Goal: Task Accomplishment & Management: Manage account settings

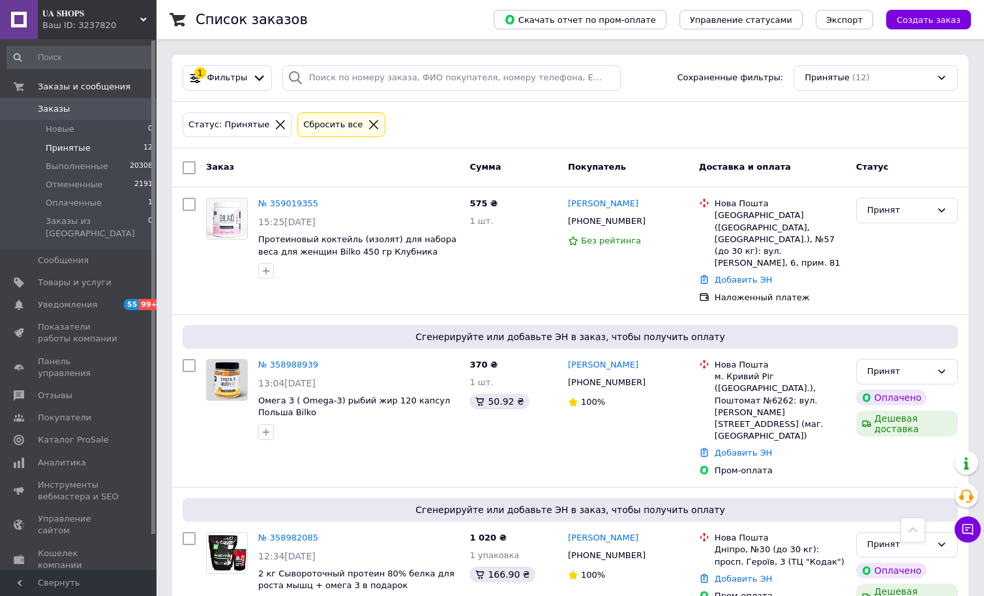
scroll to position [706, 0]
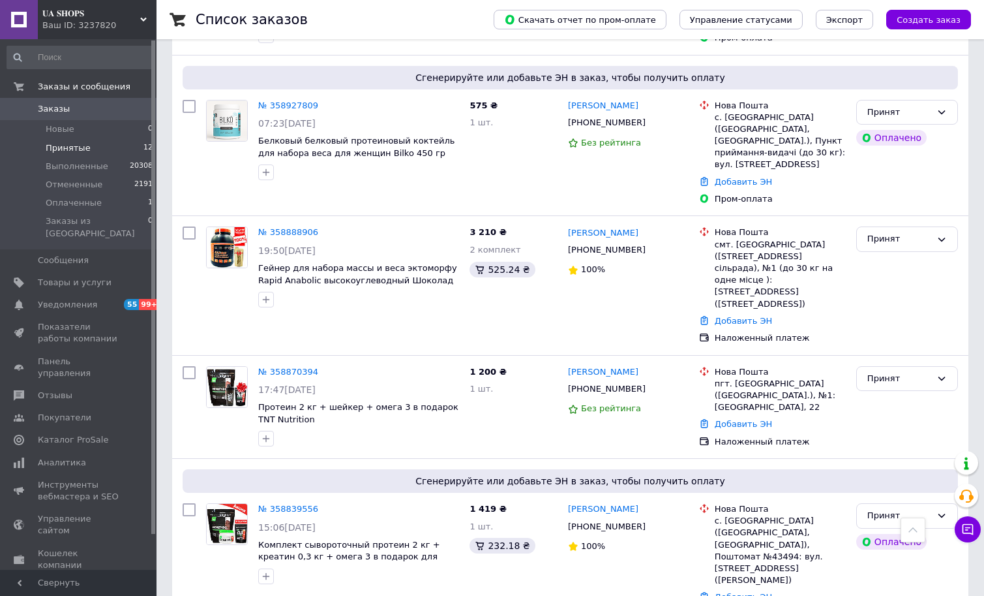
click at [100, 151] on li "Принятые 12" at bounding box center [80, 148] width 160 height 18
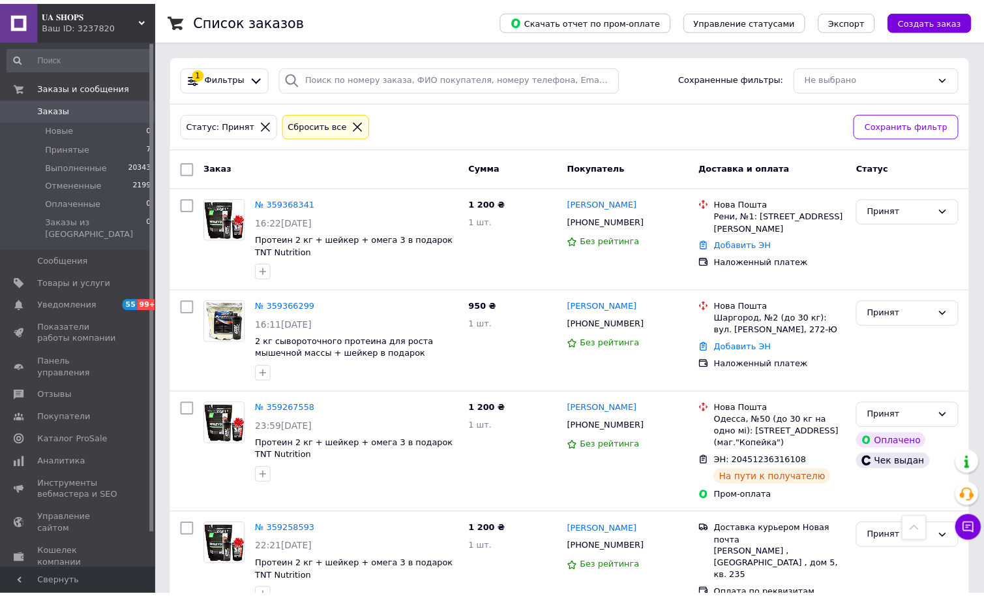
scroll to position [420, 0]
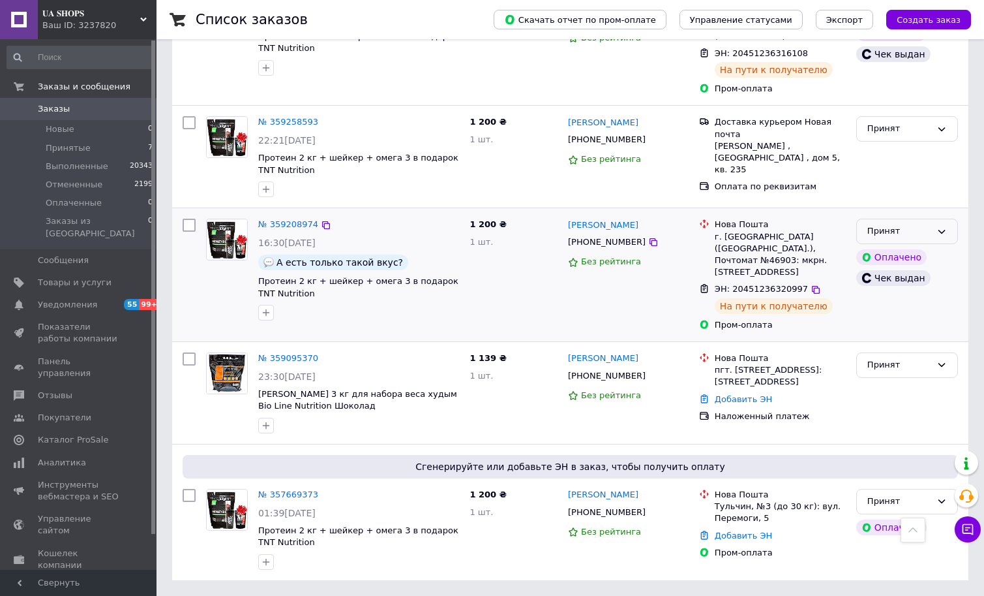
click at [943, 222] on div "Принят" at bounding box center [908, 231] width 102 height 25
click at [923, 256] on li "Выполнен" at bounding box center [907, 259] width 100 height 24
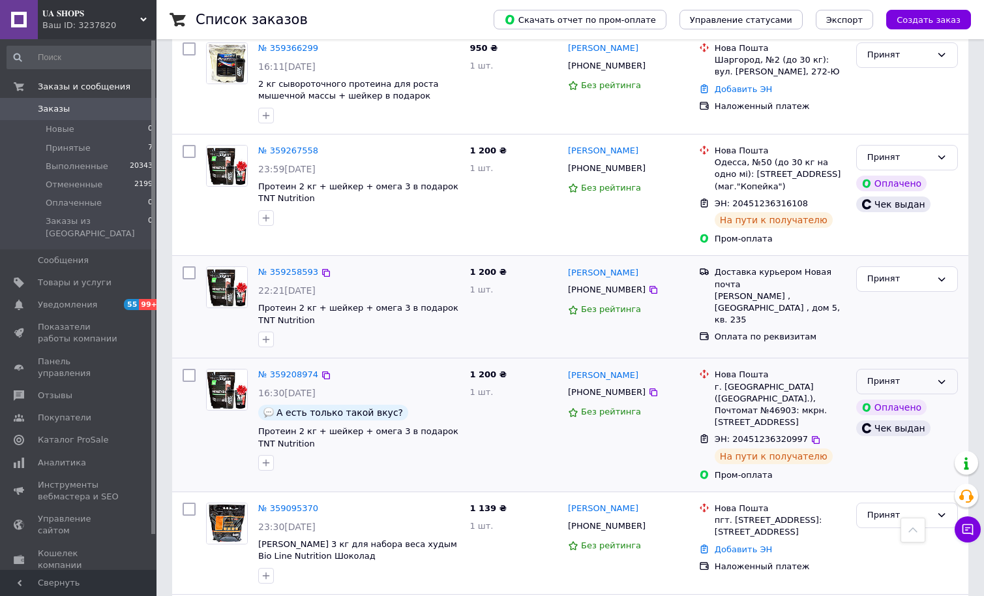
scroll to position [257, 0]
drag, startPoint x: 944, startPoint y: 391, endPoint x: 939, endPoint y: 404, distance: 14.4
click at [942, 388] on icon at bounding box center [942, 382] width 10 height 10
click at [923, 416] on li "Выполнен" at bounding box center [907, 409] width 100 height 24
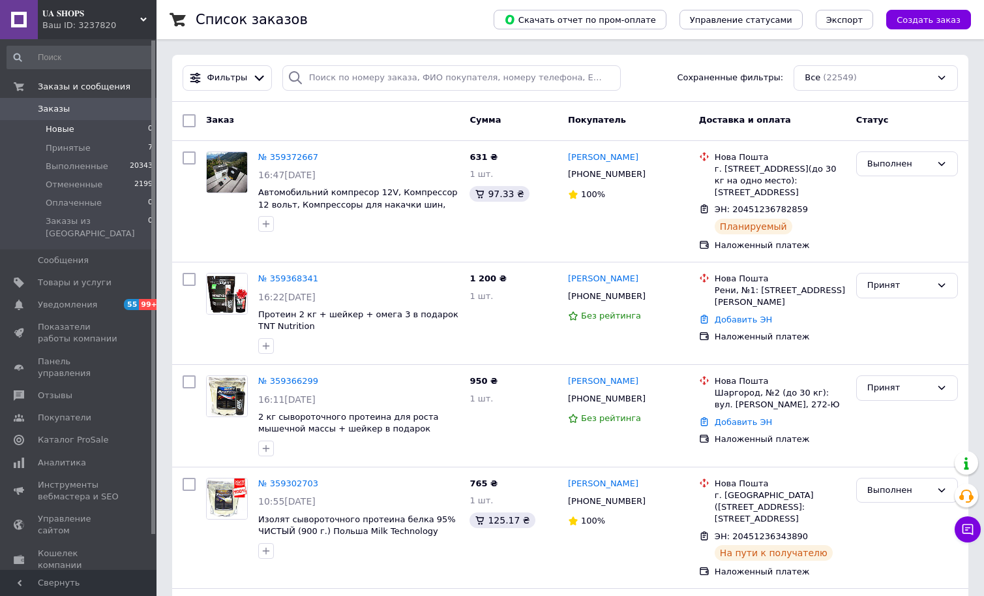
click at [100, 139] on li "Принятые 7" at bounding box center [80, 148] width 160 height 18
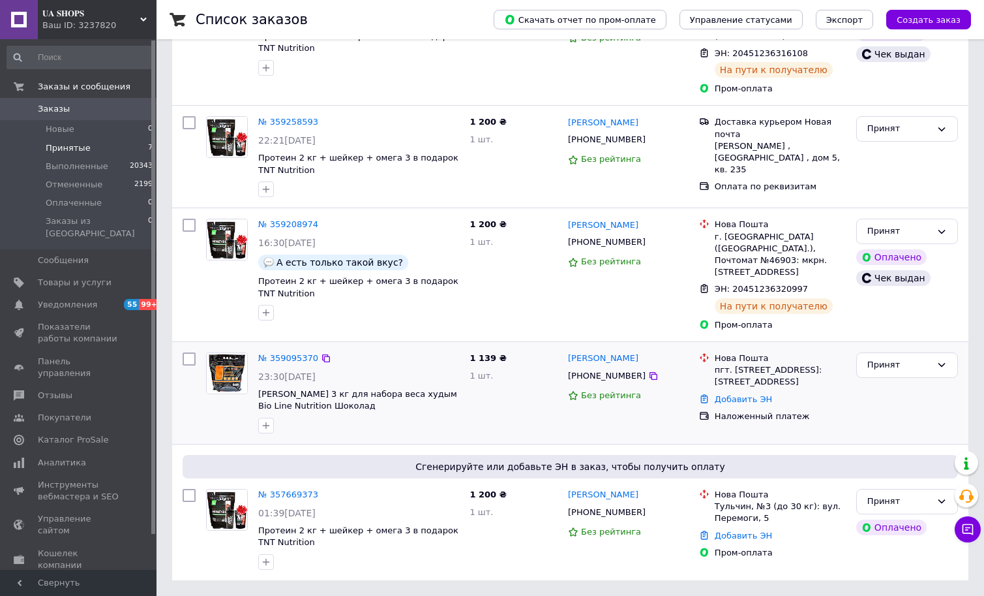
scroll to position [420, 0]
click at [926, 233] on div "Принят" at bounding box center [900, 231] width 64 height 14
click at [921, 255] on li "Выполнен" at bounding box center [907, 259] width 100 height 24
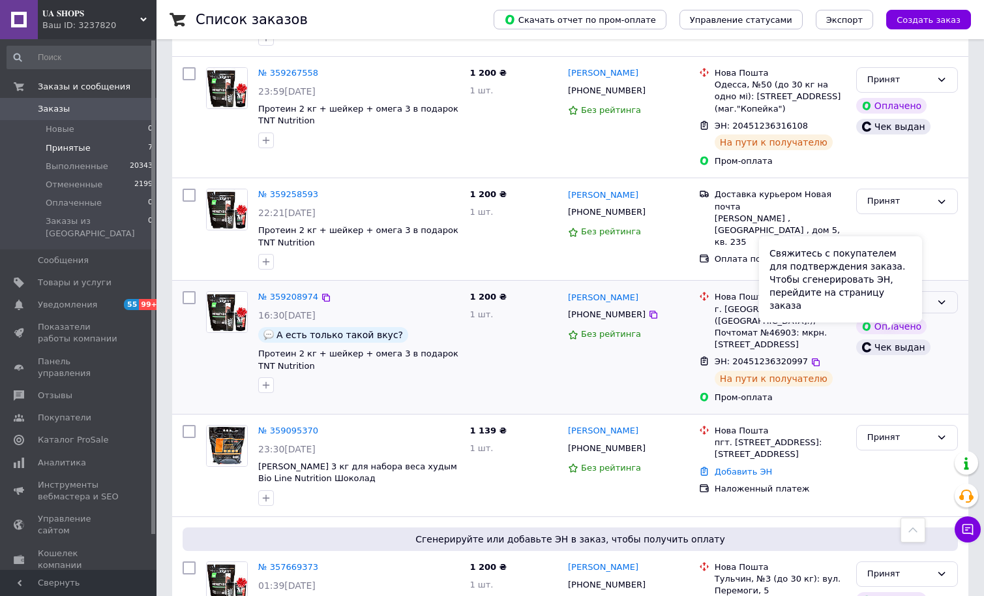
scroll to position [175, 0]
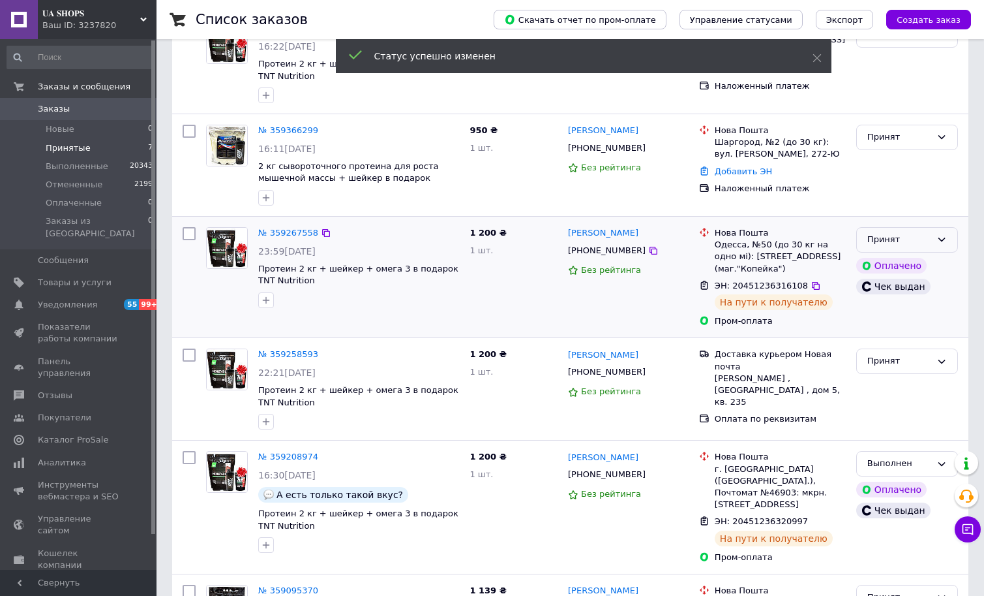
click at [953, 241] on div "Принят" at bounding box center [908, 239] width 102 height 25
click at [928, 260] on li "Выполнен" at bounding box center [907, 267] width 100 height 24
